Goal: Task Accomplishment & Management: Manage account settings

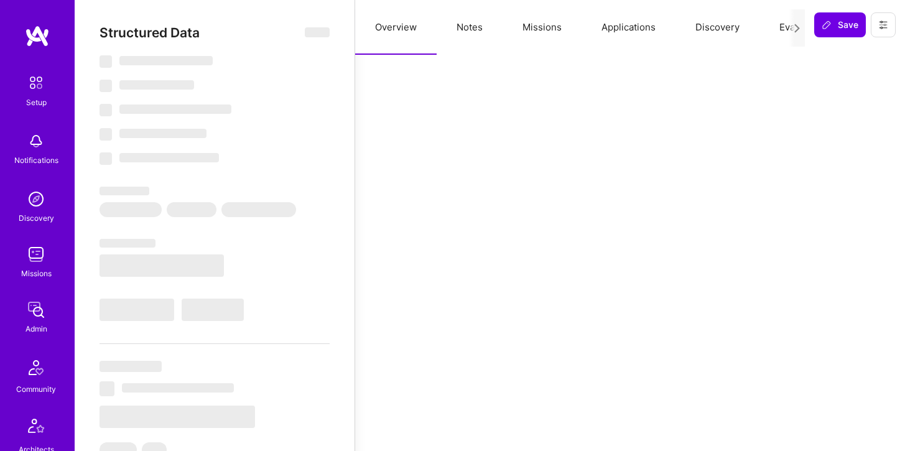
select select "Right Now"
select select "5"
select select "7"
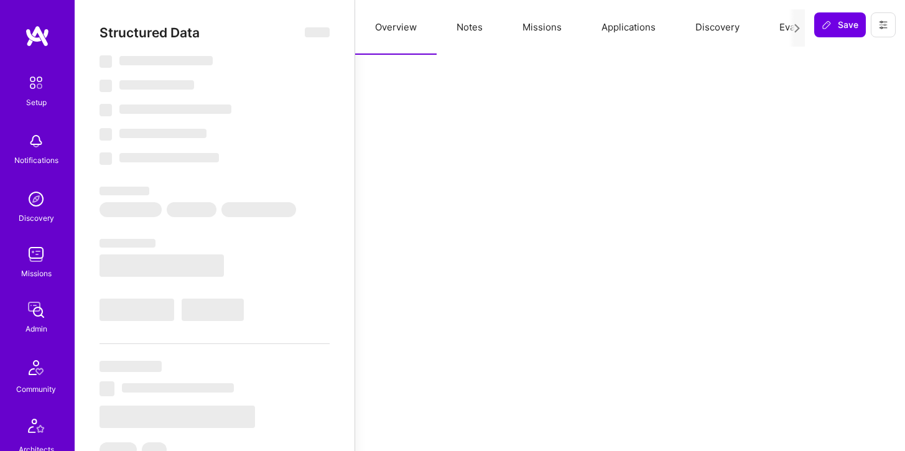
select select "US"
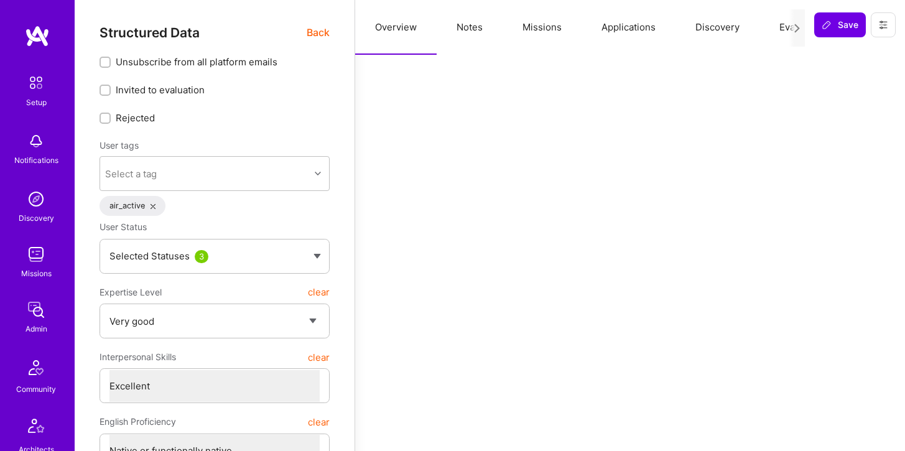
click at [615, 28] on button "Applications" at bounding box center [629, 27] width 94 height 55
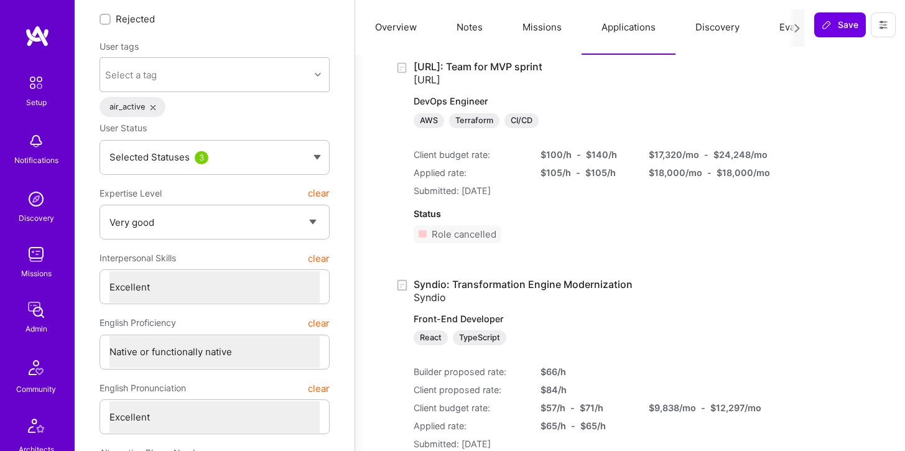
scroll to position [101, 0]
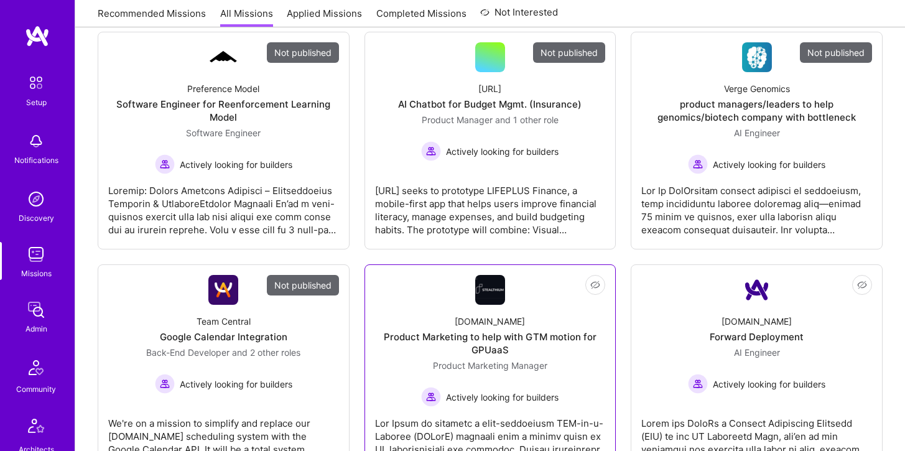
scroll to position [206, 0]
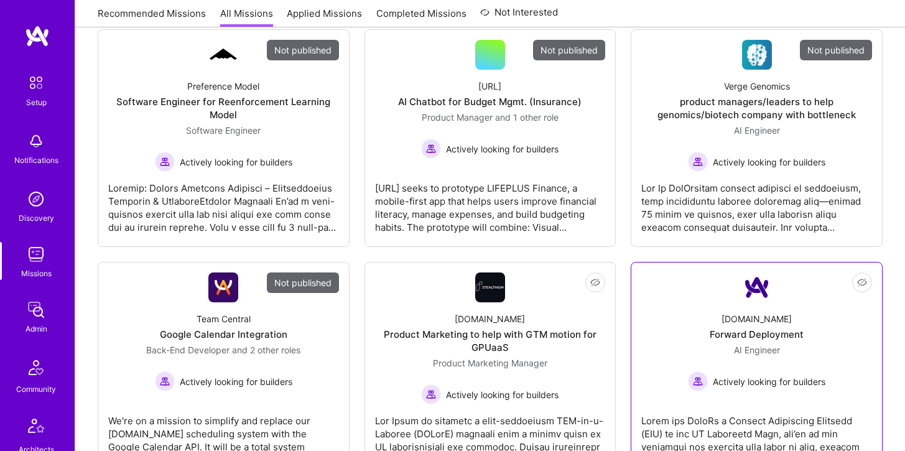
click at [764, 330] on div "Forward Deployment" at bounding box center [757, 334] width 94 height 13
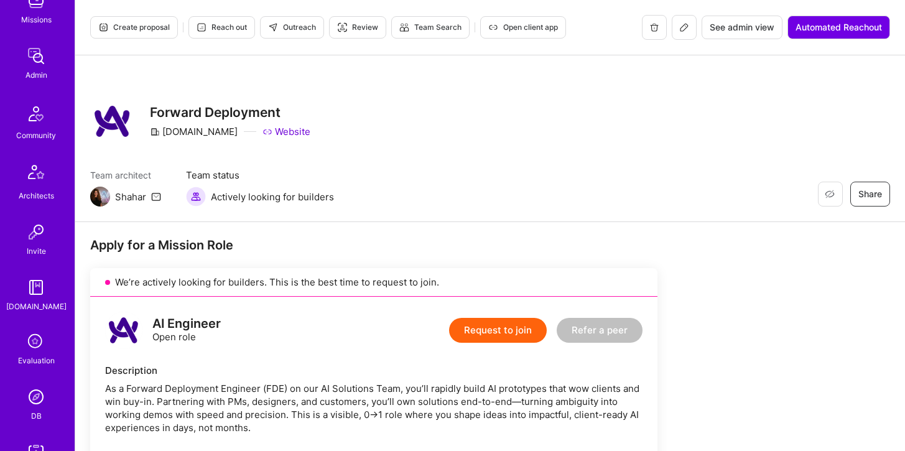
scroll to position [257, 0]
click at [33, 394] on img at bounding box center [36, 393] width 25 height 25
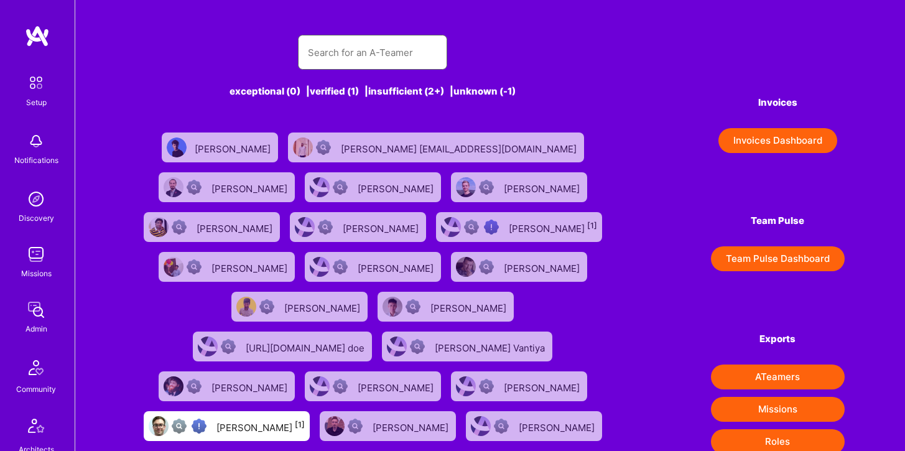
click at [334, 57] on input "text" at bounding box center [372, 53] width 129 height 32
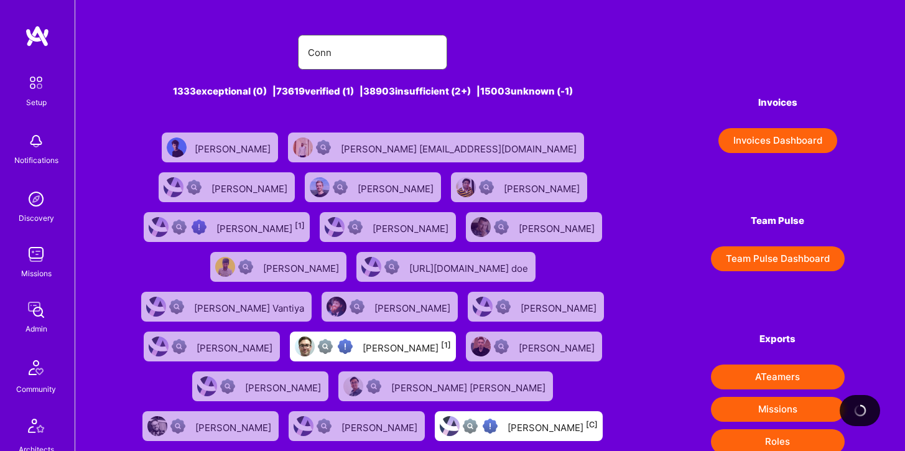
type input "[PERSON_NAME]"
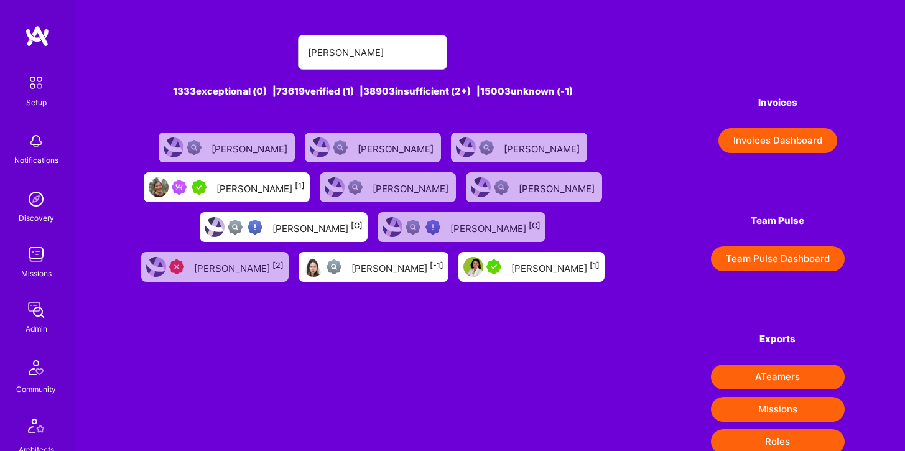
click at [279, 185] on div "[PERSON_NAME] [1]" at bounding box center [261, 187] width 88 height 16
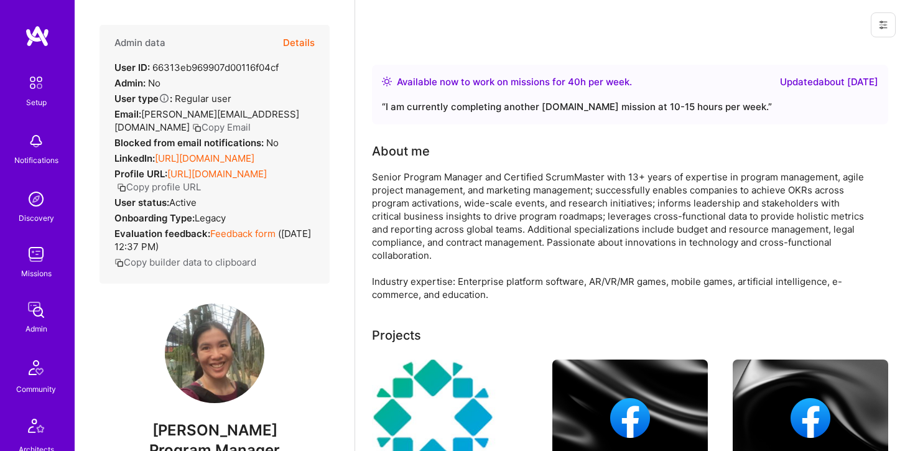
click at [304, 44] on button "Details" at bounding box center [299, 43] width 32 height 36
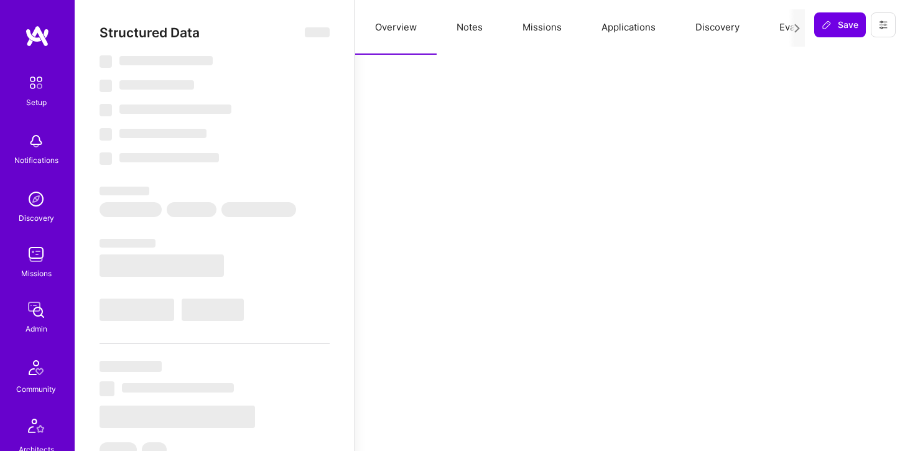
click at [629, 28] on button "Applications" at bounding box center [629, 27] width 94 height 55
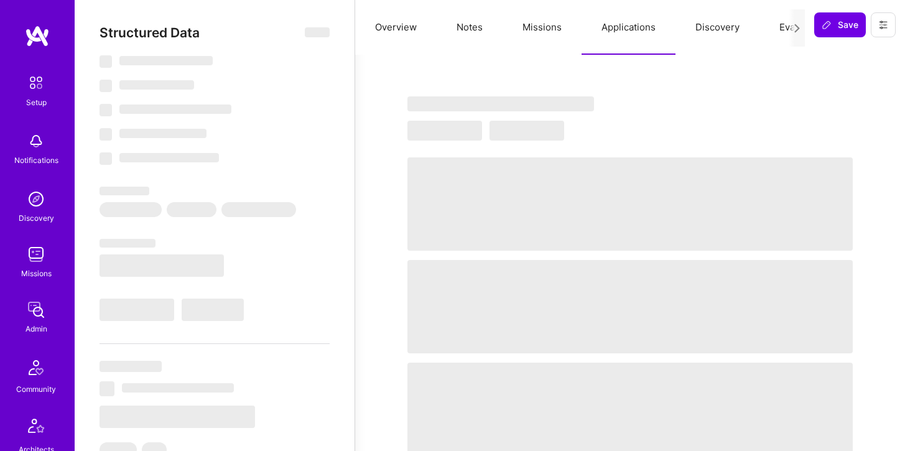
select select "Right Now"
select select "5"
select select "7"
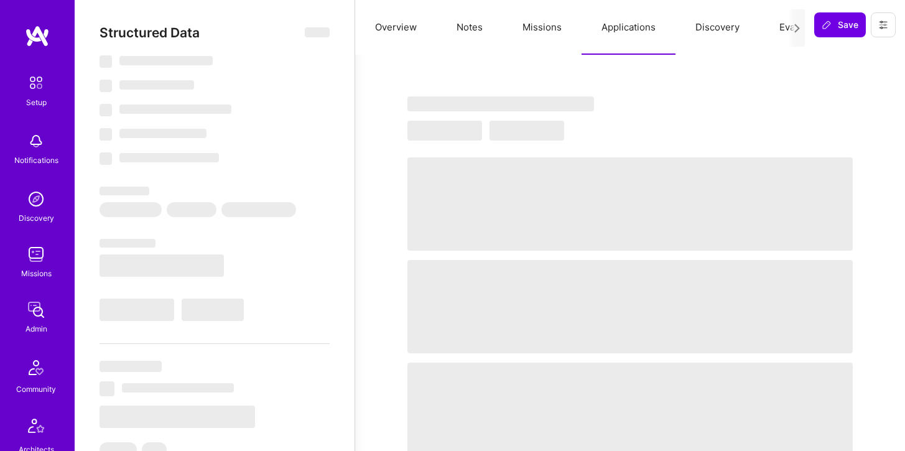
select select "US"
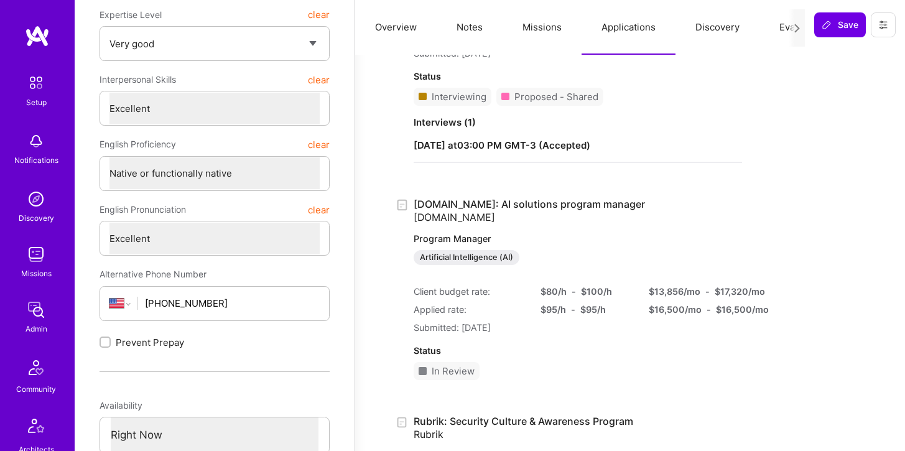
scroll to position [274, 0]
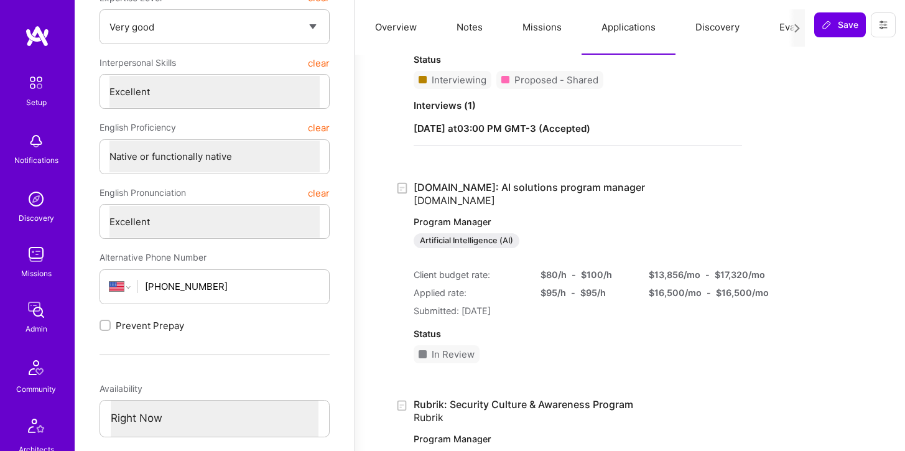
click at [586, 225] on p "Program Manager" at bounding box center [578, 222] width 329 height 12
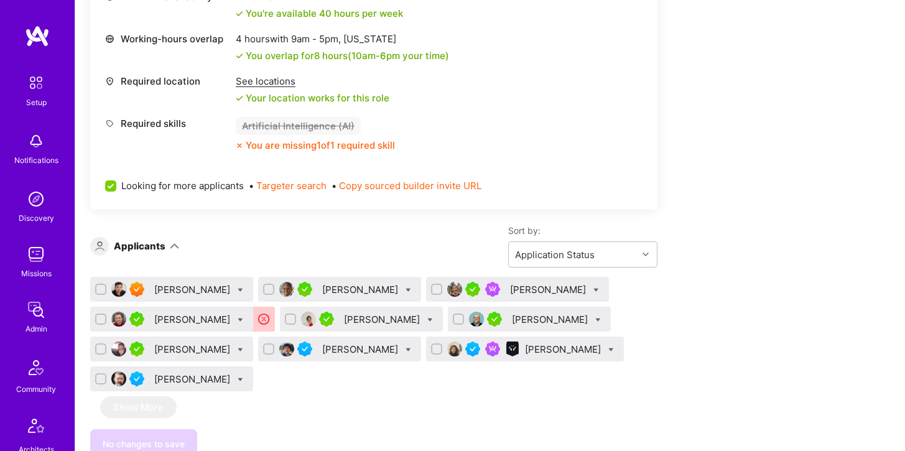
scroll to position [555, 0]
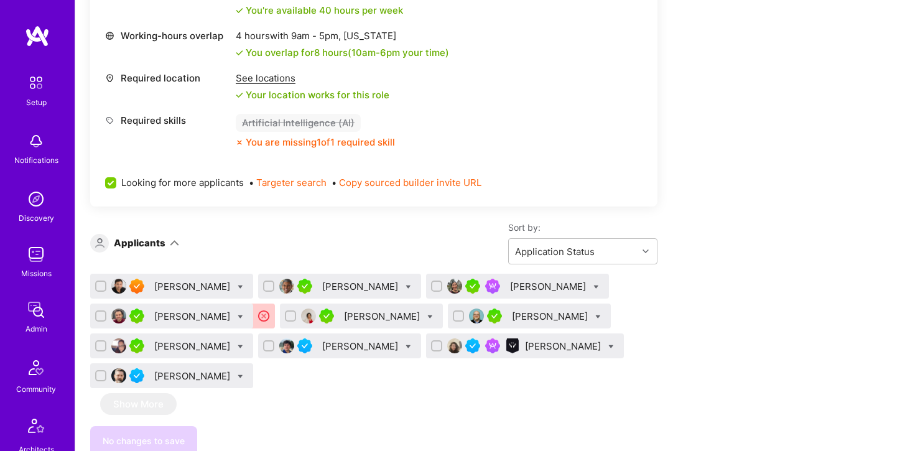
click at [594, 288] on icon at bounding box center [597, 287] width 6 height 6
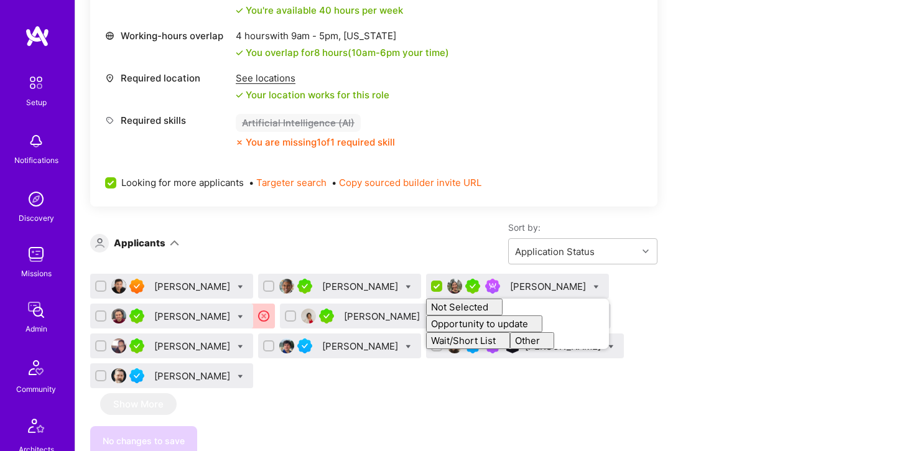
click at [594, 288] on icon at bounding box center [597, 287] width 6 height 6
click at [433, 287] on input "checkbox" at bounding box center [438, 286] width 11 height 11
checkbox input "false"
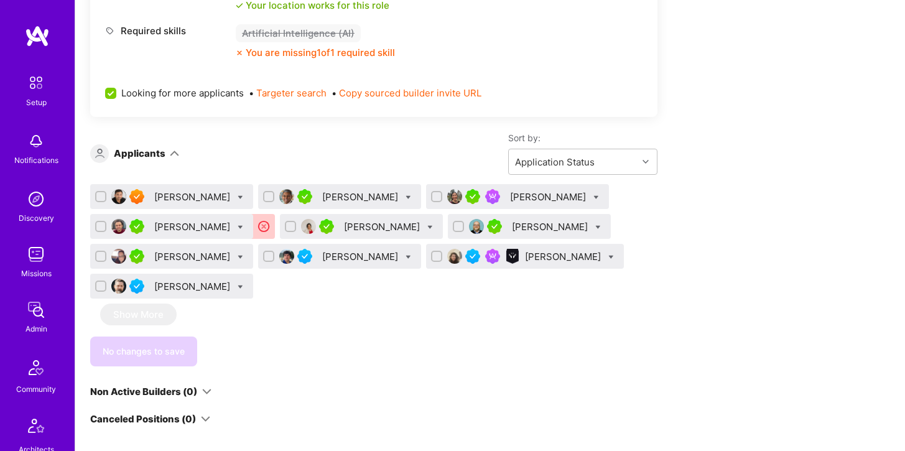
scroll to position [645, 0]
